Goal: Task Accomplishment & Management: Manage account settings

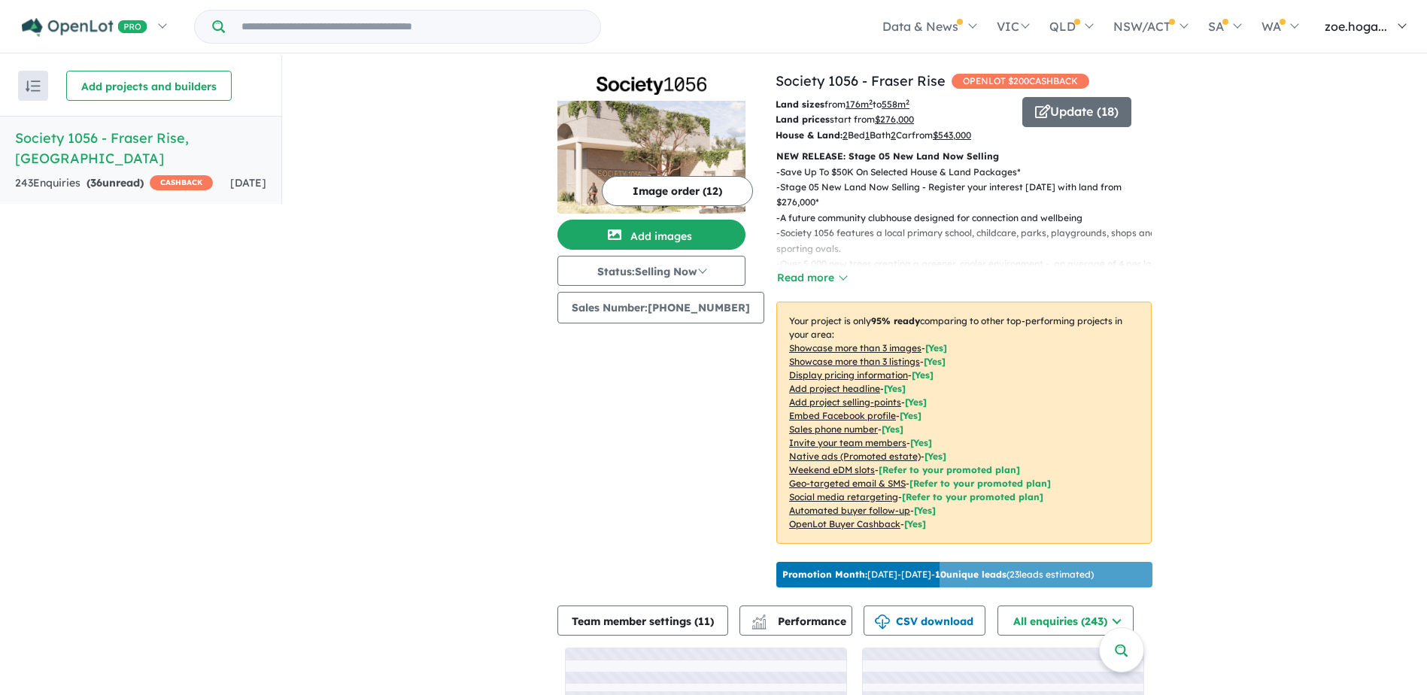
click at [1382, 26] on span "zoe.hoga..." at bounding box center [1356, 26] width 62 height 15
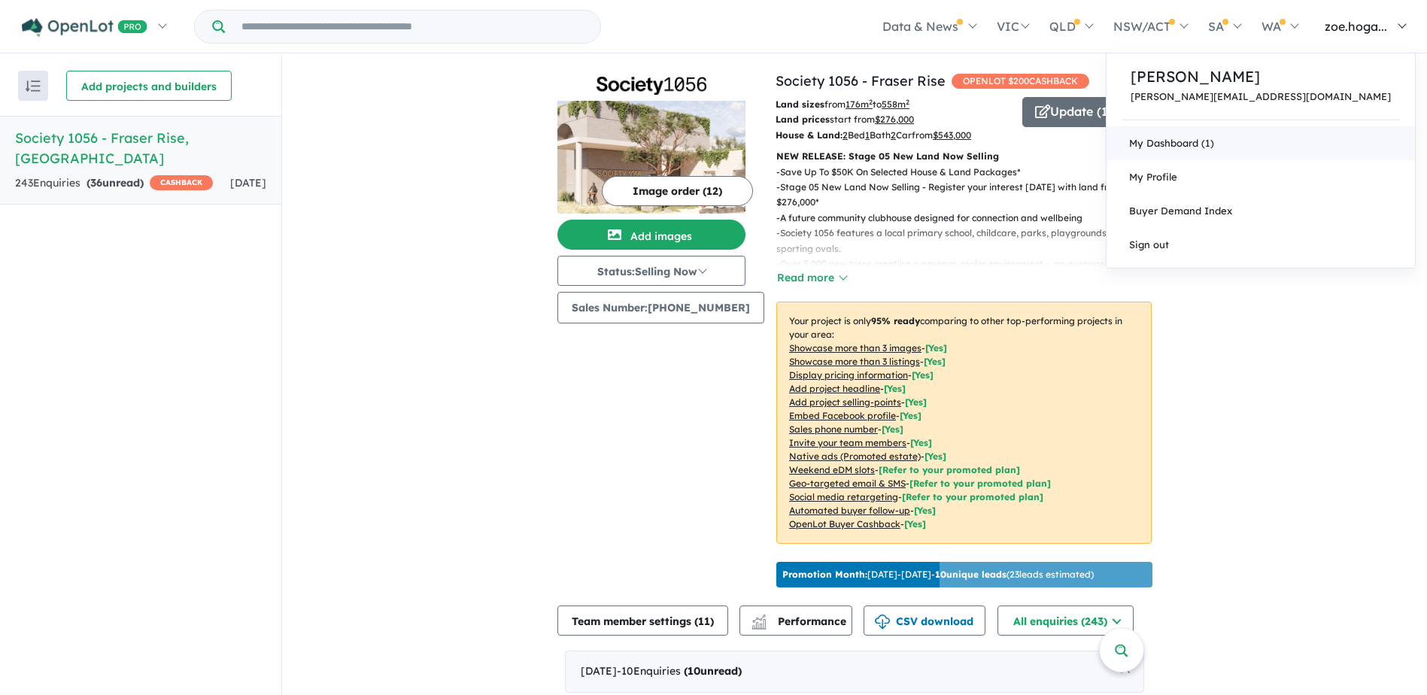
click at [1318, 143] on link "My Dashboard (1)" at bounding box center [1261, 143] width 309 height 34
click at [1336, 68] on p "[PERSON_NAME]" at bounding box center [1261, 76] width 260 height 23
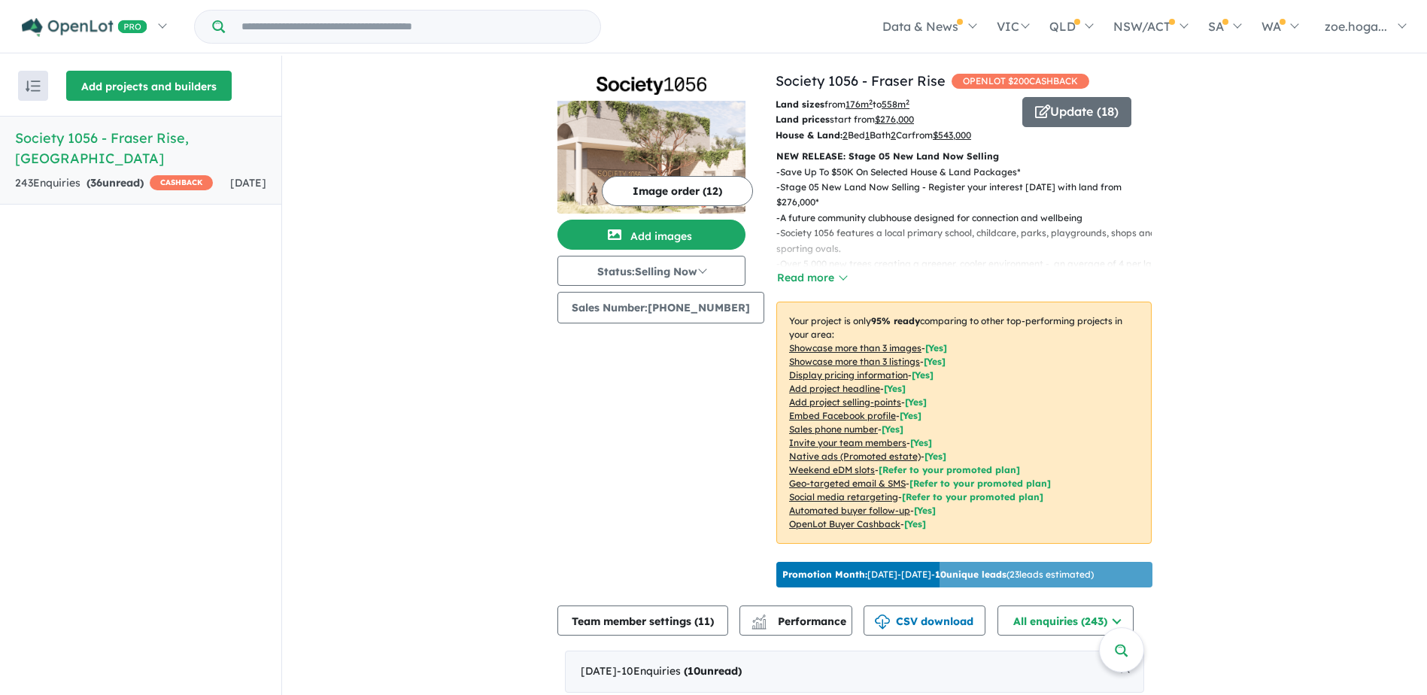
click at [90, 76] on button "Add projects and builders" at bounding box center [149, 86] width 166 height 30
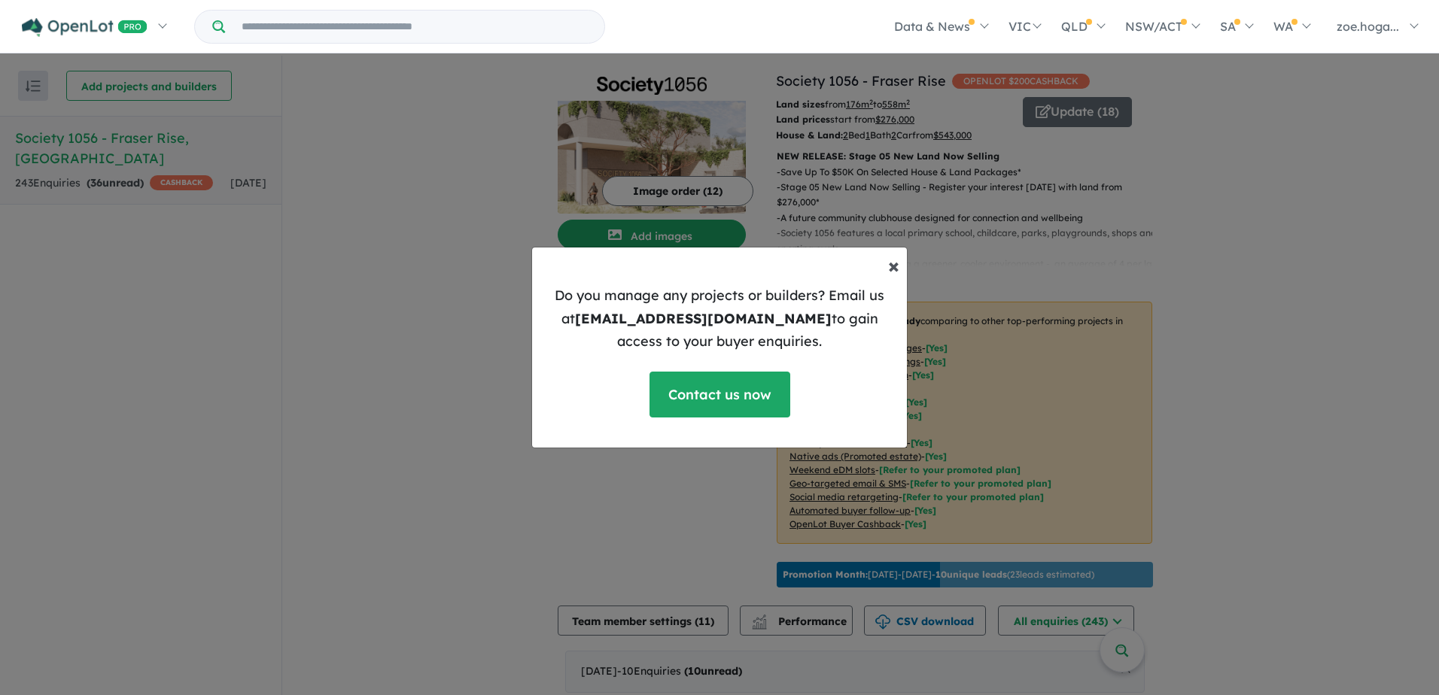
click at [895, 262] on span "×" at bounding box center [893, 265] width 11 height 26
